Goal: Task Accomplishment & Management: Manage account settings

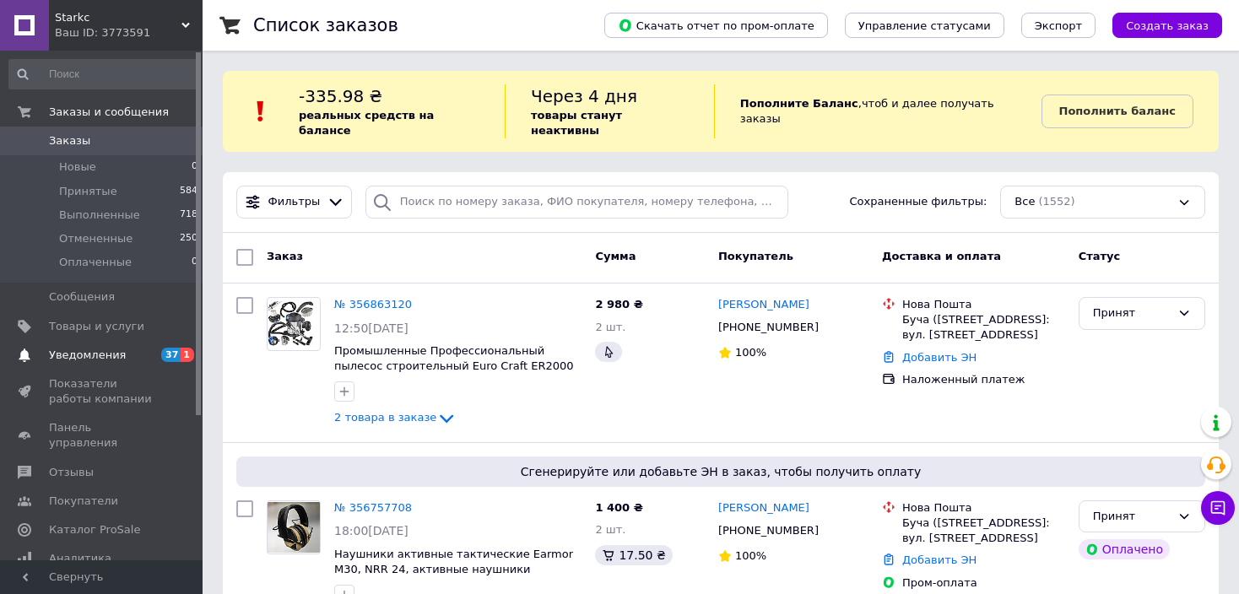
click at [104, 357] on span "Уведомления" at bounding box center [87, 355] width 77 height 15
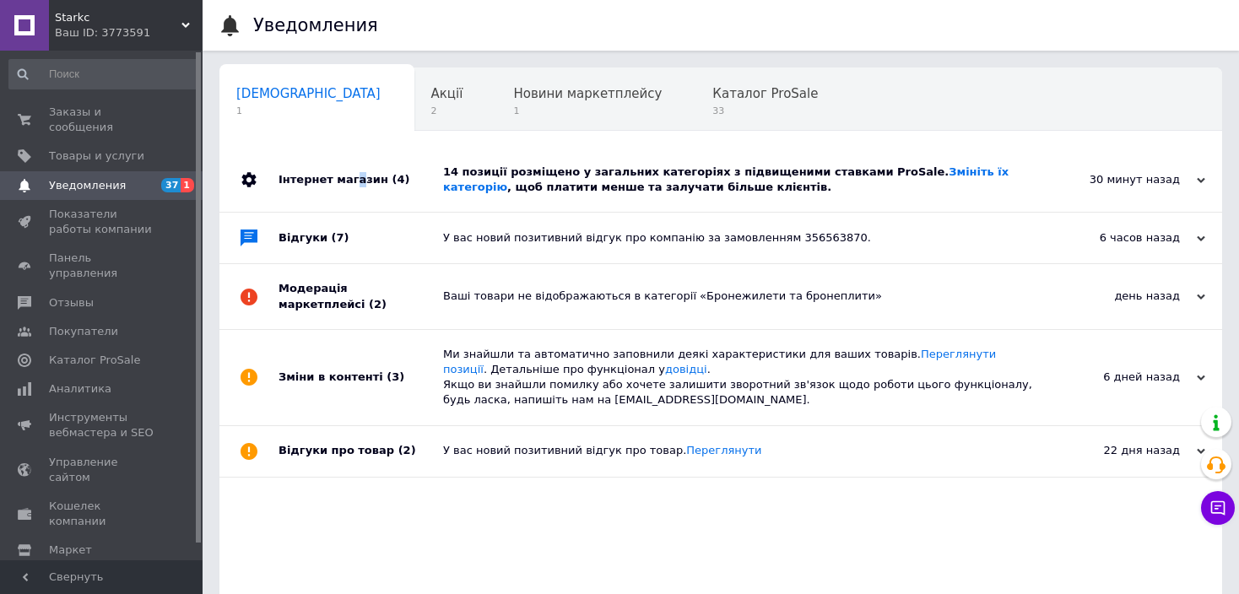
click at [349, 177] on div "Інтернет магазин (4)" at bounding box center [360, 180] width 165 height 64
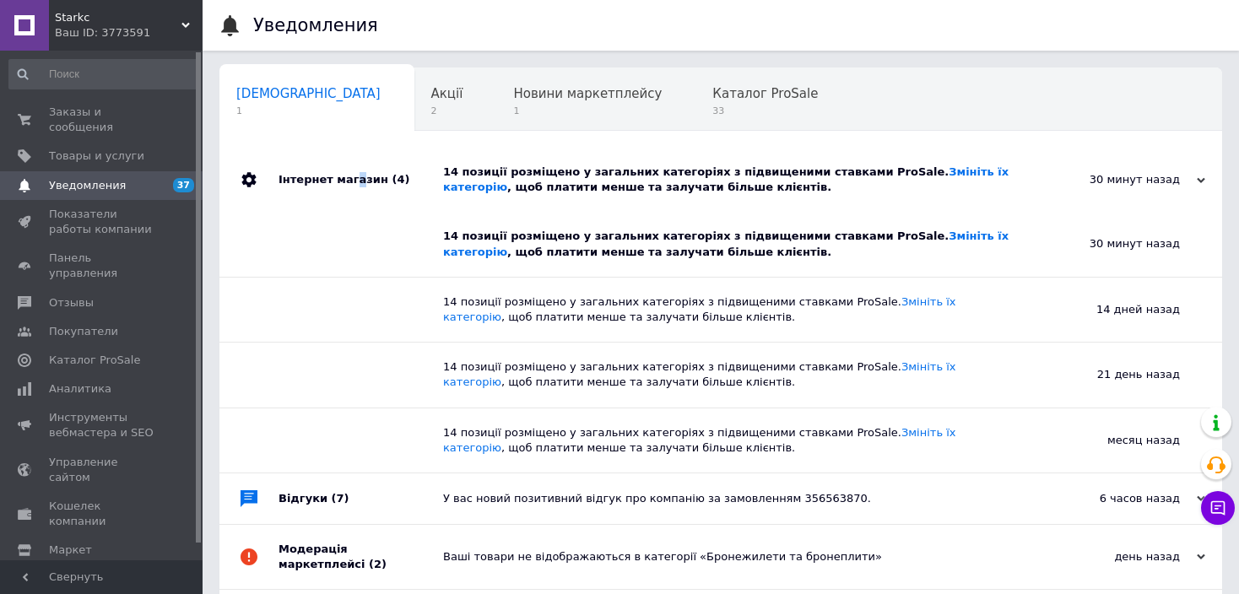
click at [350, 177] on div "Інтернет магазин (4)" at bounding box center [360, 180] width 165 height 64
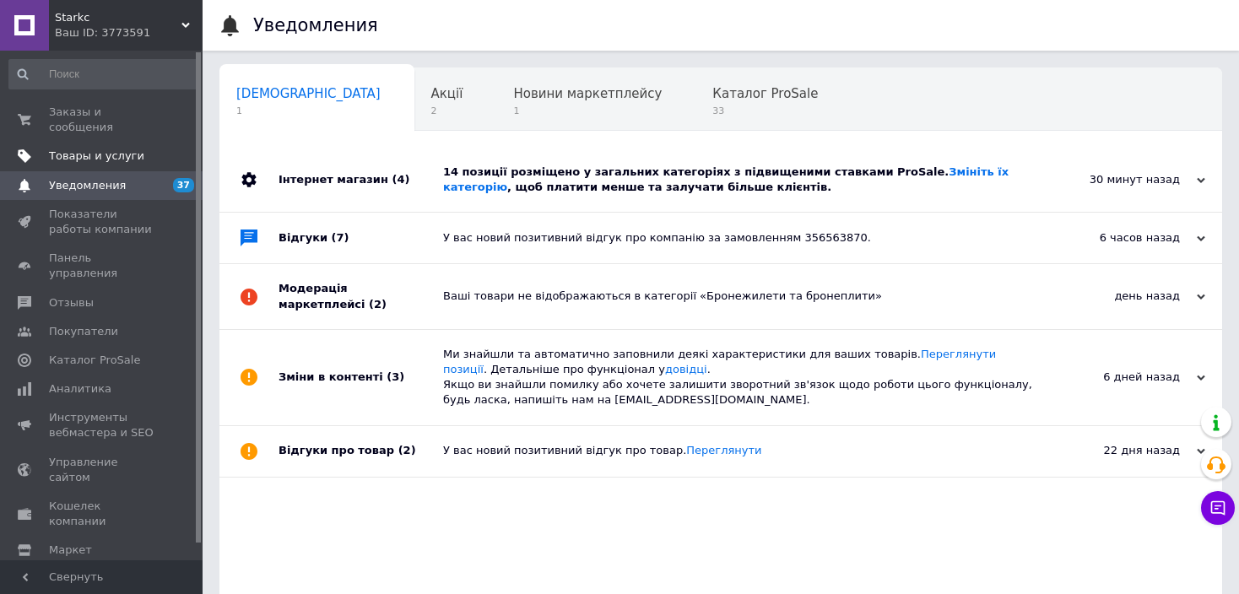
click at [73, 149] on span "Товары и услуги" at bounding box center [96, 156] width 95 height 15
